Goal: Task Accomplishment & Management: Manage account settings

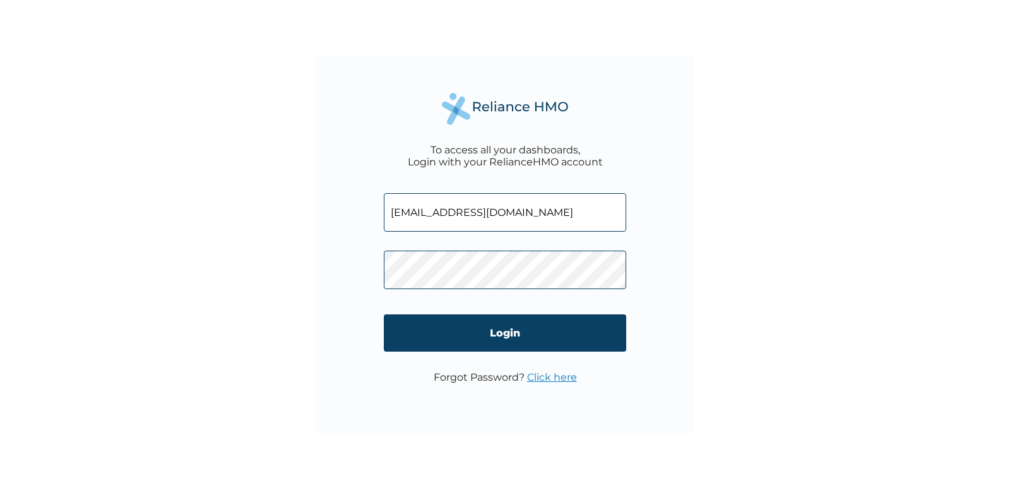
type input "[EMAIL_ADDRESS][DOMAIN_NAME]"
click input "Login" at bounding box center [505, 332] width 242 height 37
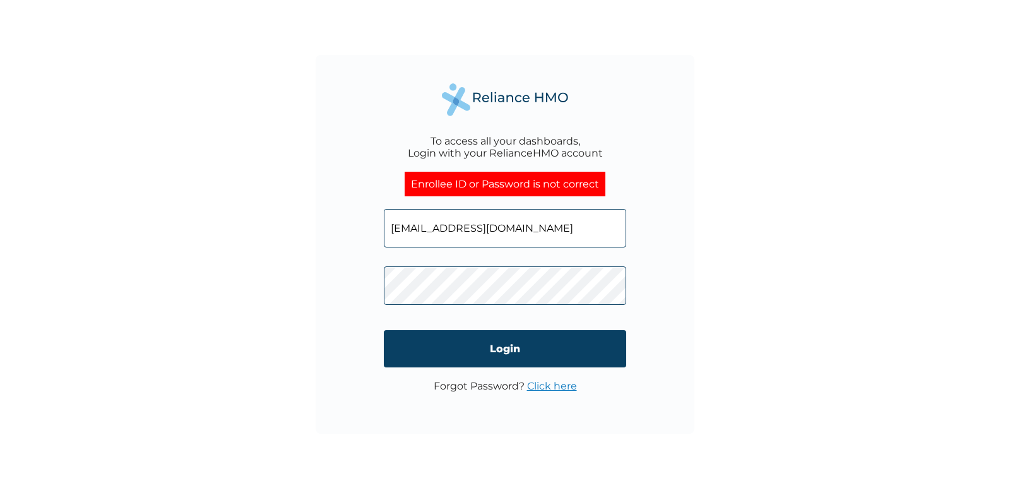
click at [564, 385] on link "Click here" at bounding box center [552, 386] width 50 height 12
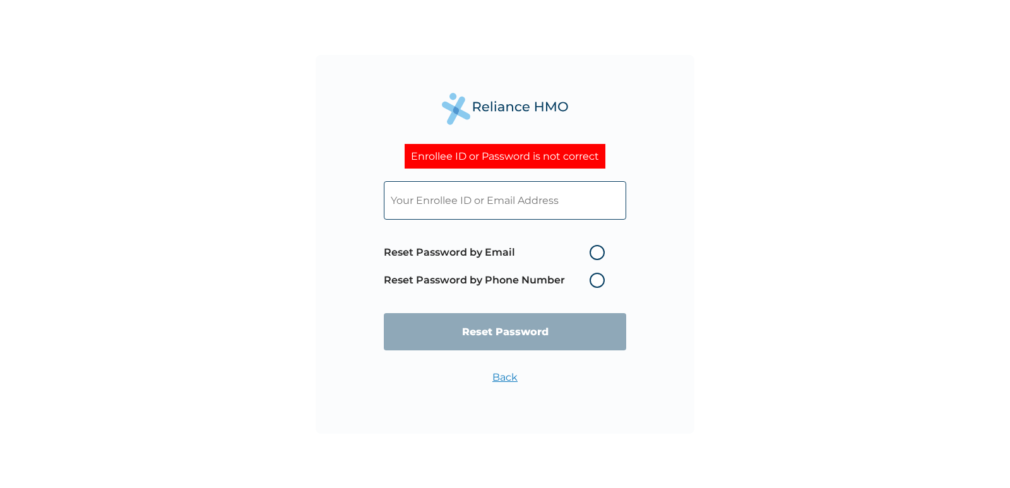
click at [593, 280] on label "Reset Password by Phone Number" at bounding box center [497, 280] width 227 height 15
click at [597, 252] on label "Reset Password by Email" at bounding box center [497, 252] width 227 height 15
click at [592, 252] on input "Reset Password by Email" at bounding box center [582, 252] width 20 height 20
radio input "true"
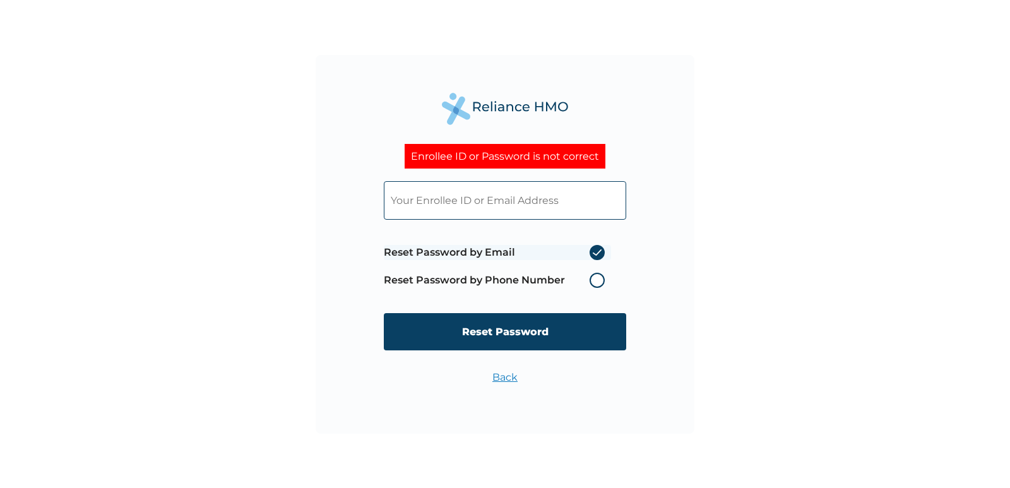
click at [598, 279] on label "Reset Password by Phone Number" at bounding box center [497, 280] width 227 height 15
click at [598, 282] on label "Reset Password by Phone Number" at bounding box center [497, 280] width 227 height 15
click at [597, 280] on label "Reset Password by Phone Number" at bounding box center [497, 280] width 227 height 15
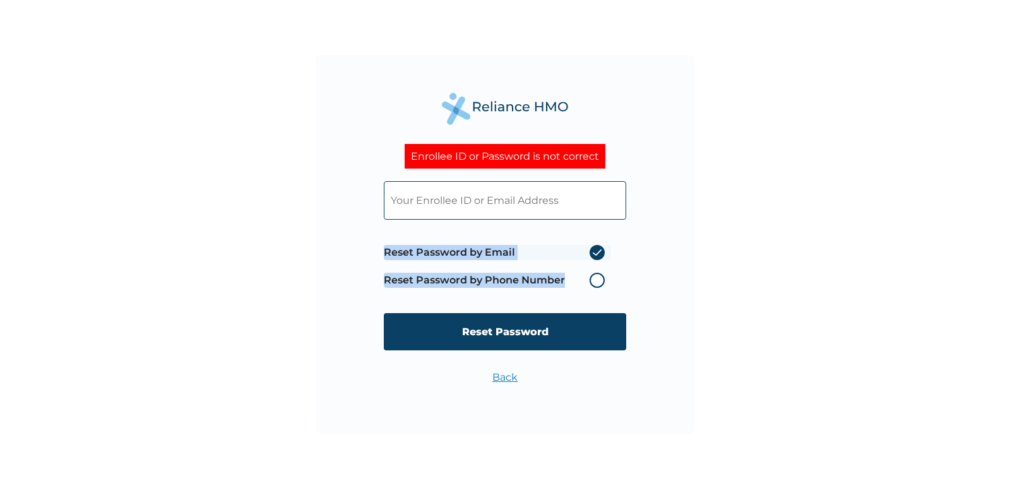
click at [597, 280] on label "Reset Password by Phone Number" at bounding box center [497, 280] width 227 height 15
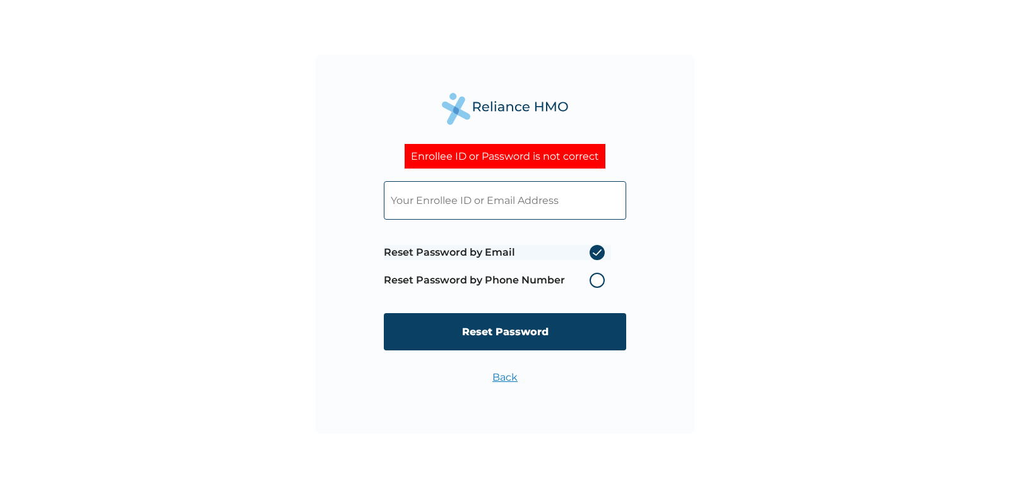
click at [449, 206] on input "text" at bounding box center [505, 200] width 242 height 39
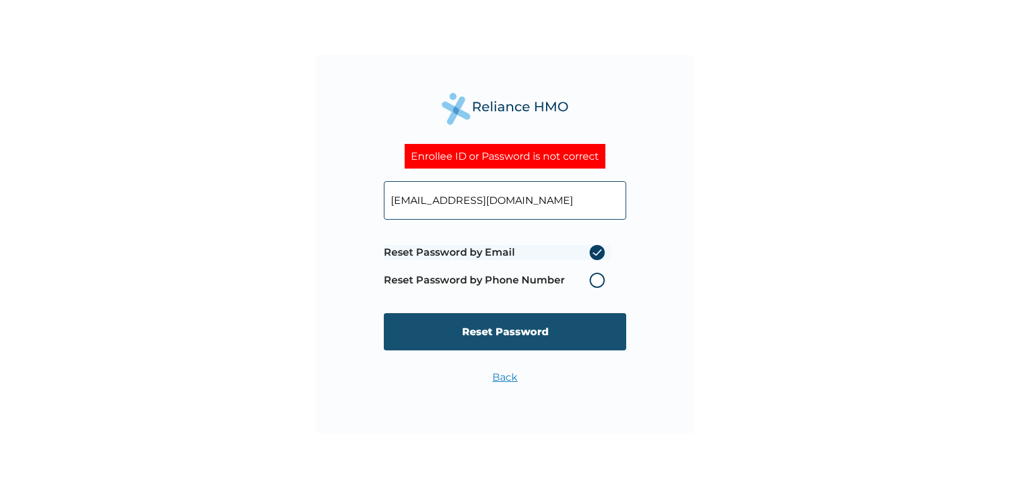
type input "[EMAIL_ADDRESS][DOMAIN_NAME]"
click at [552, 323] on input "Reset Password" at bounding box center [505, 331] width 242 height 37
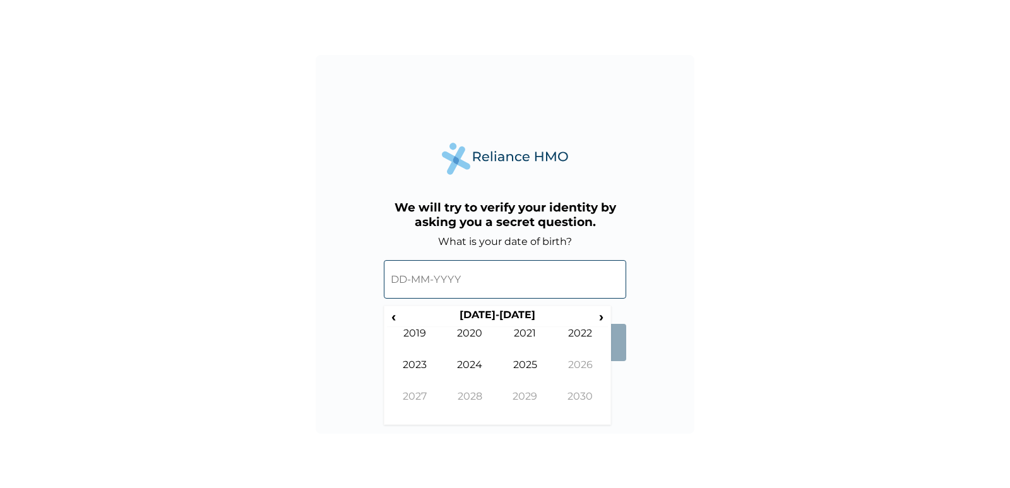
click at [455, 280] on input "text" at bounding box center [505, 279] width 242 height 39
click at [396, 317] on span "‹" at bounding box center [393, 317] width 13 height 16
click at [395, 316] on span "‹" at bounding box center [393, 317] width 13 height 16
click at [526, 334] on td "1991" at bounding box center [525, 343] width 56 height 32
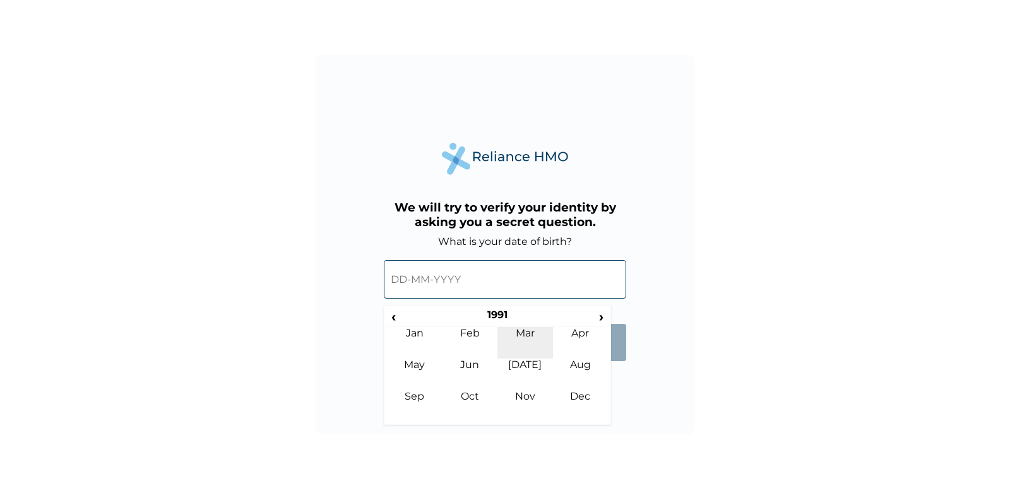
click at [527, 335] on td "Mar" at bounding box center [525, 343] width 56 height 32
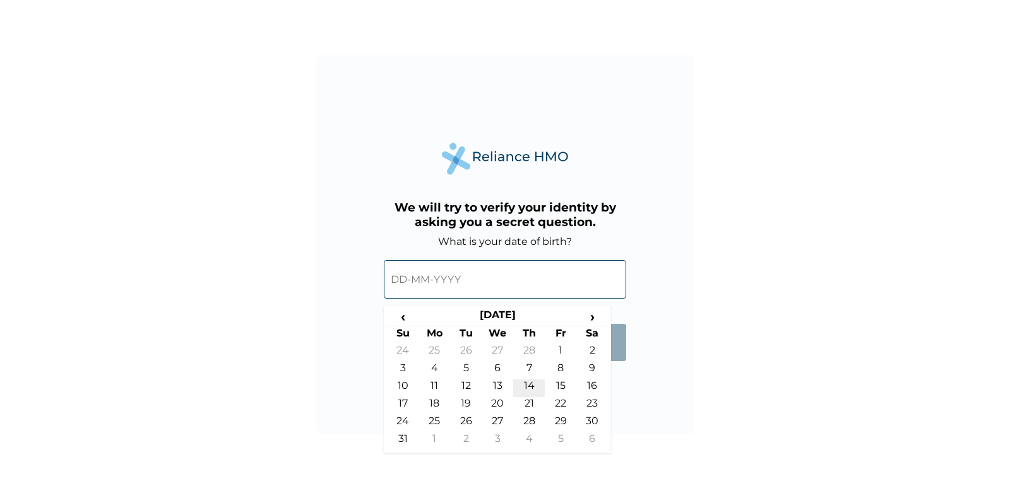
click at [530, 385] on td "14" at bounding box center [529, 388] width 32 height 18
type input "14-03-1991"
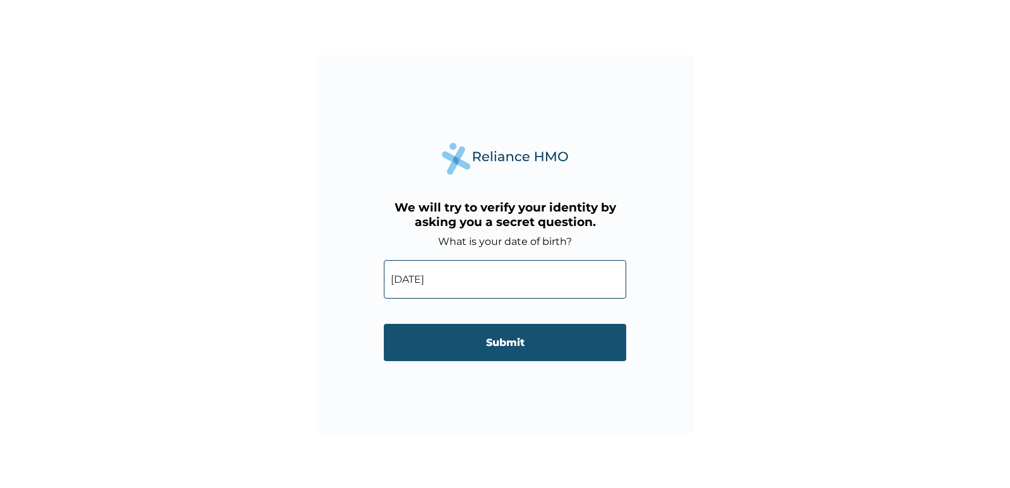
click at [534, 348] on input "Submit" at bounding box center [505, 342] width 242 height 37
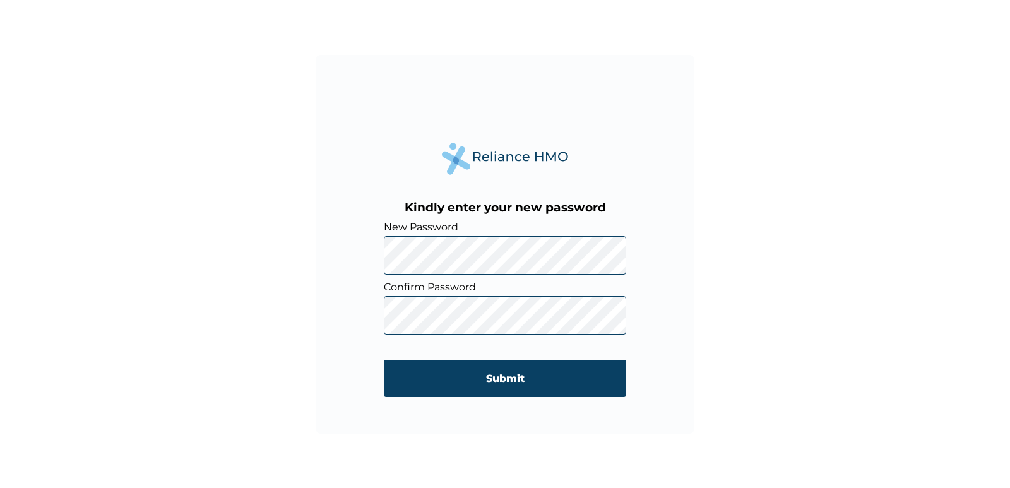
click input "Submit" at bounding box center [505, 378] width 242 height 37
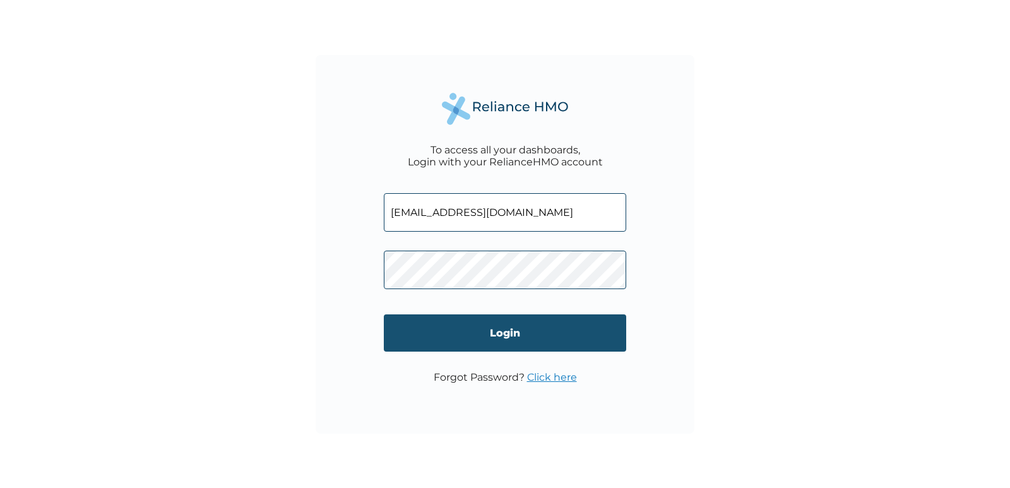
click at [515, 335] on input "Login" at bounding box center [505, 332] width 242 height 37
